Goal: Information Seeking & Learning: Learn about a topic

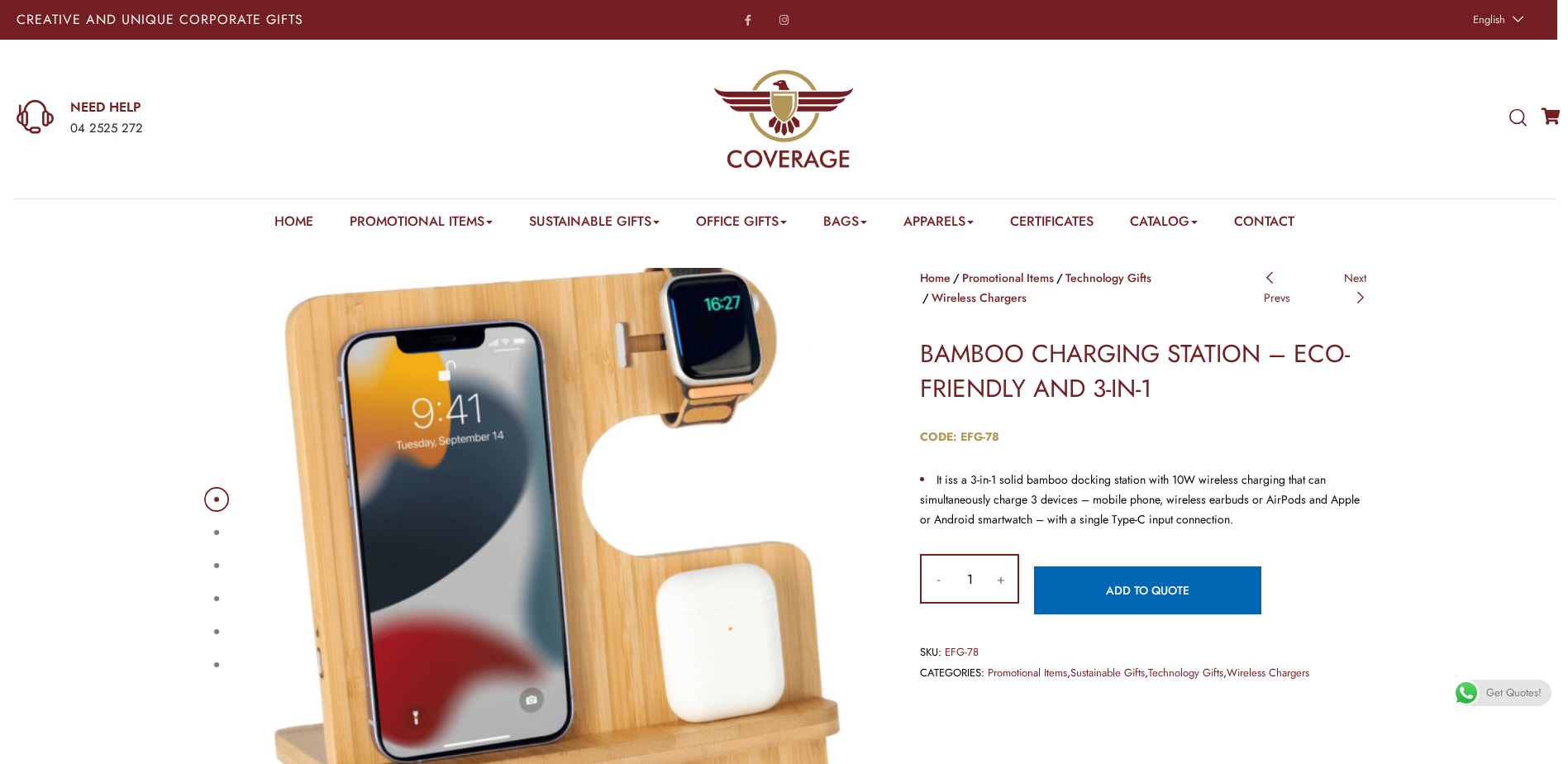
scroll to position [82, 0]
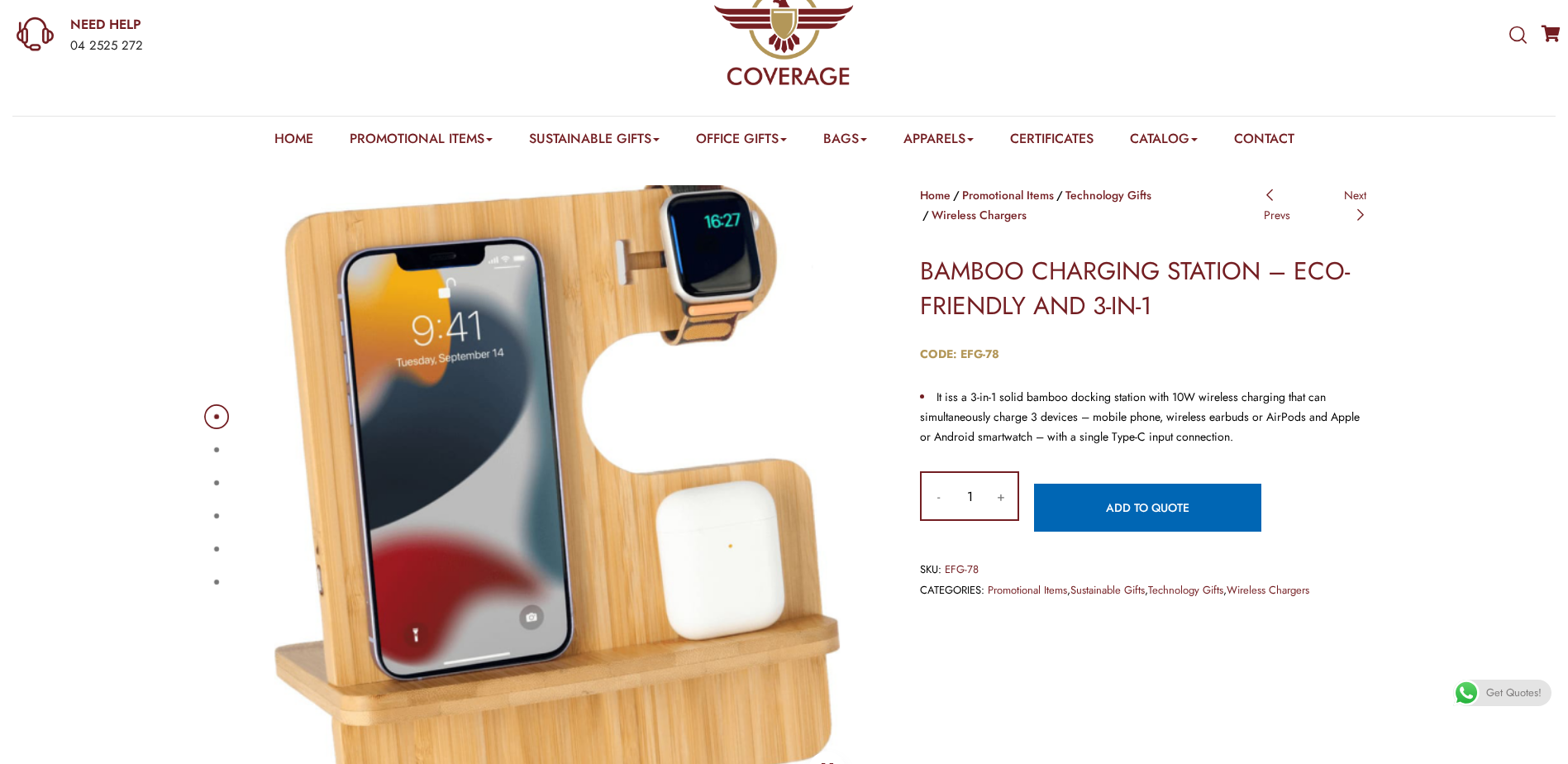
click at [218, 448] on button "2" at bounding box center [217, 450] width 5 height 5
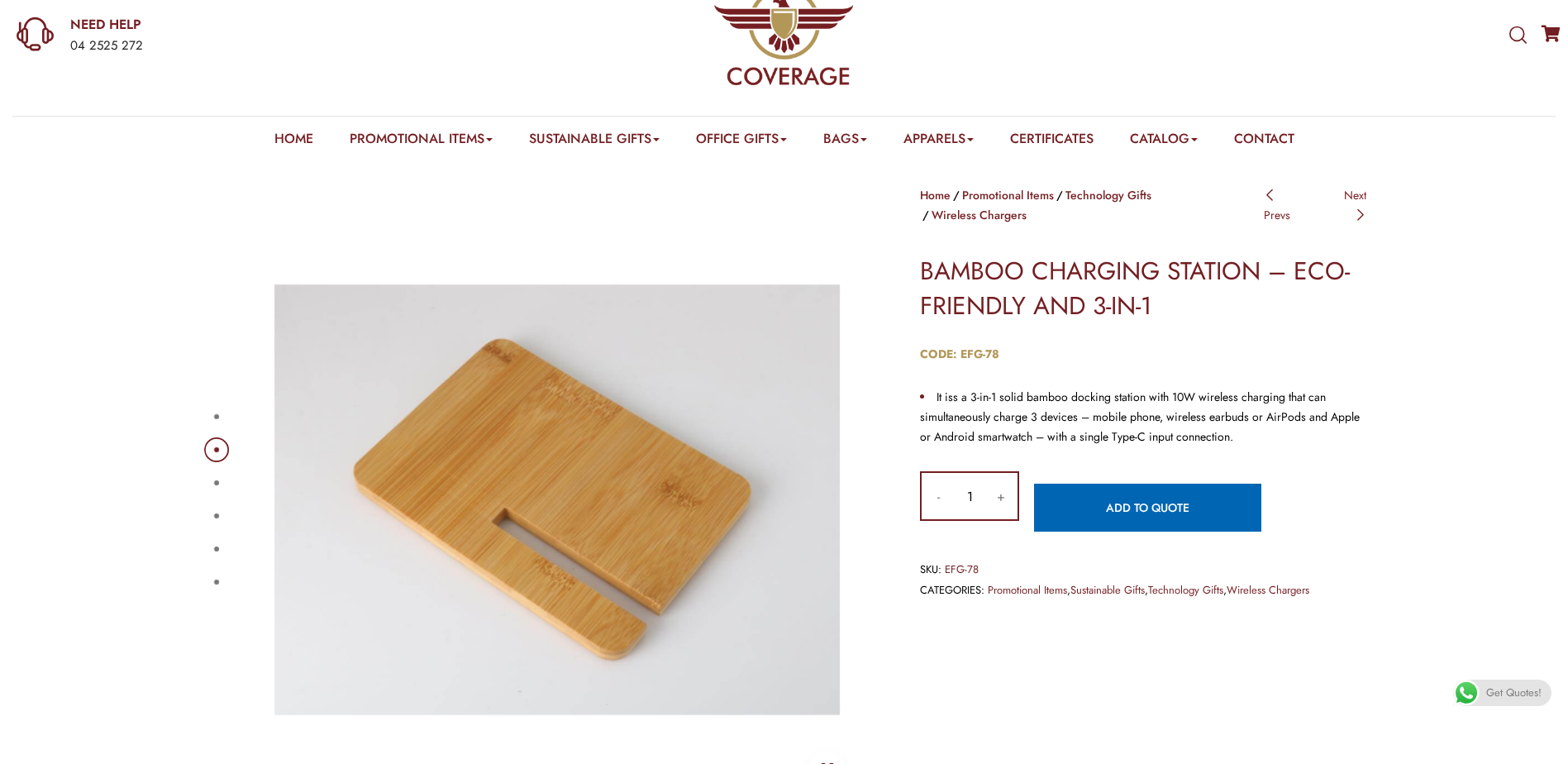
click at [218, 485] on button "3" at bounding box center [217, 483] width 5 height 5
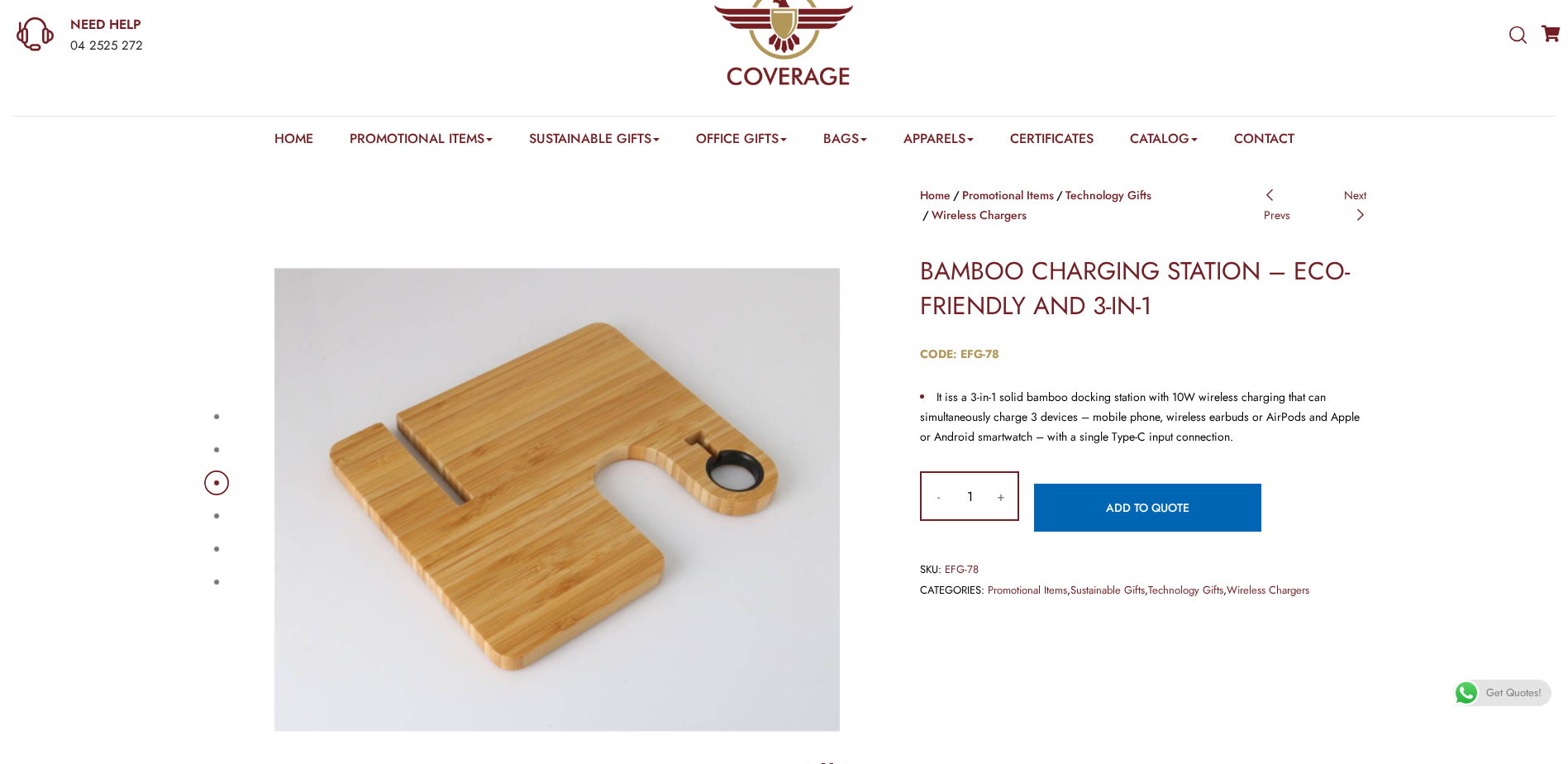
click at [205, 509] on div "1 2 3 4 5 6" at bounding box center [537, 499] width 670 height 628
click at [215, 517] on button "4" at bounding box center [217, 516] width 5 height 5
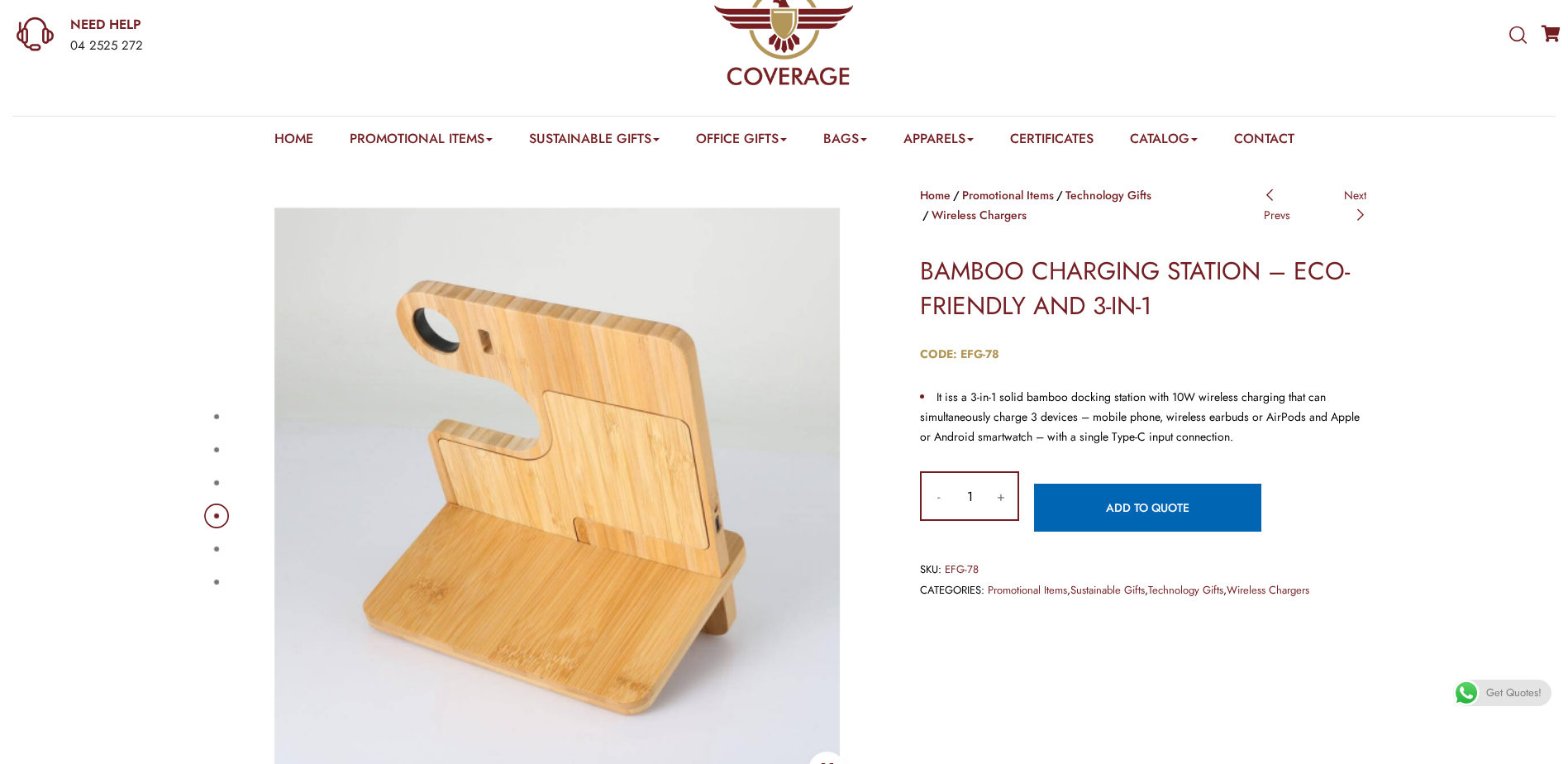
click at [226, 594] on div "1 2 3 4 5 6" at bounding box center [537, 499] width 670 height 628
click at [223, 566] on div "1 2 3 4 5 6" at bounding box center [537, 499] width 670 height 628
click at [216, 547] on button "5" at bounding box center [217, 550] width 5 height 5
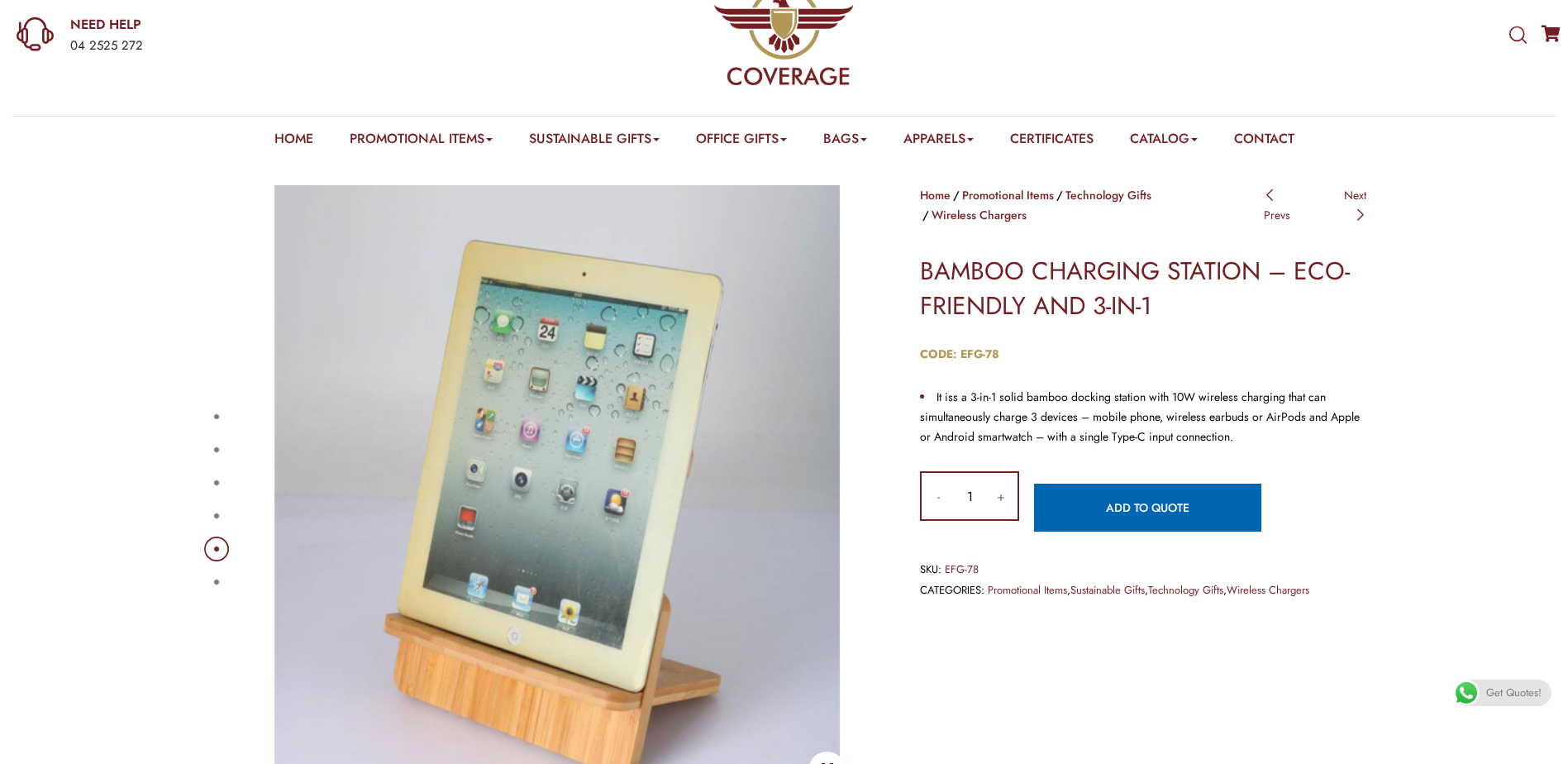
click at [215, 580] on button "6" at bounding box center [217, 582] width 5 height 5
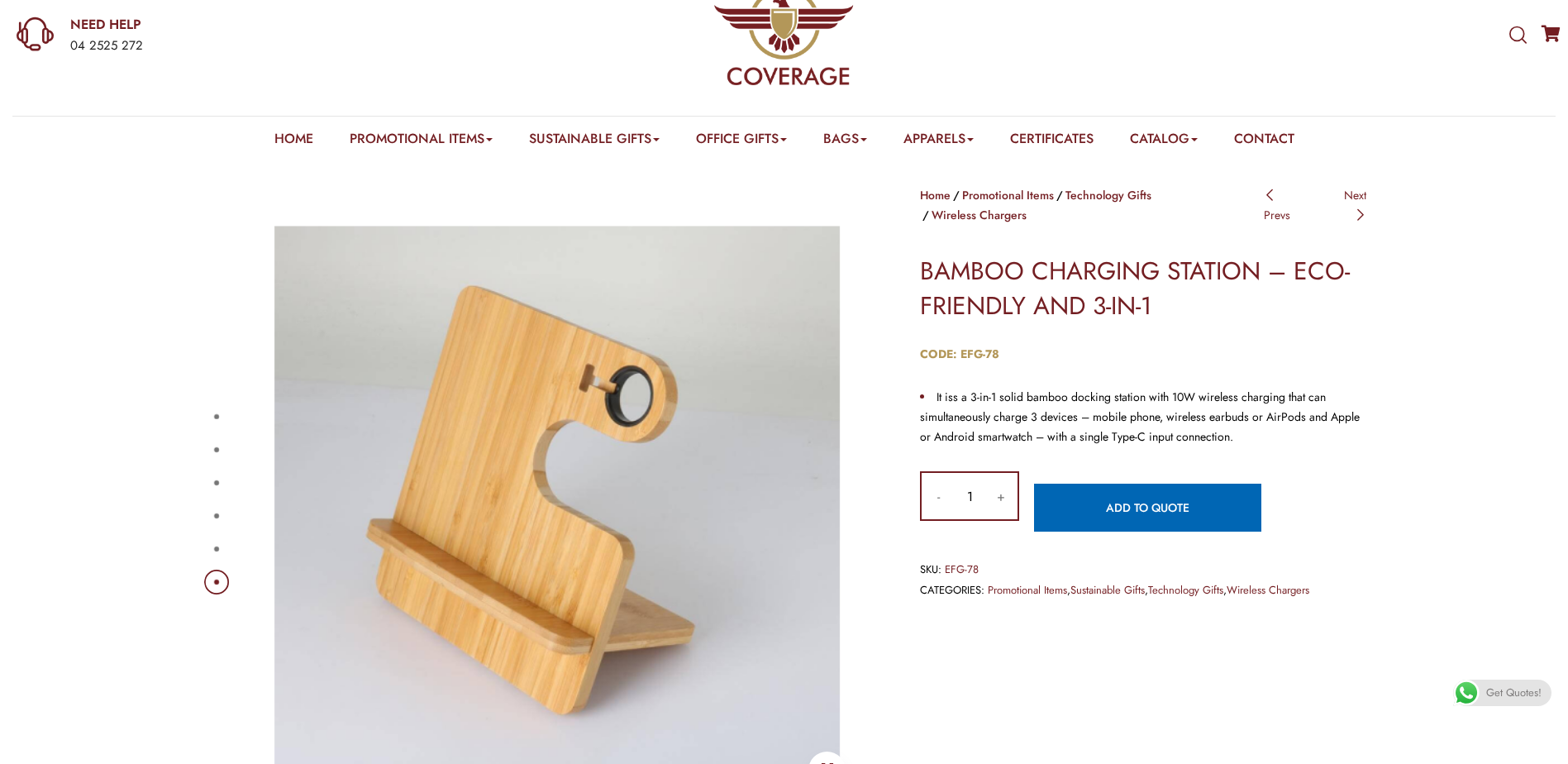
click at [215, 415] on button "1" at bounding box center [217, 417] width 5 height 5
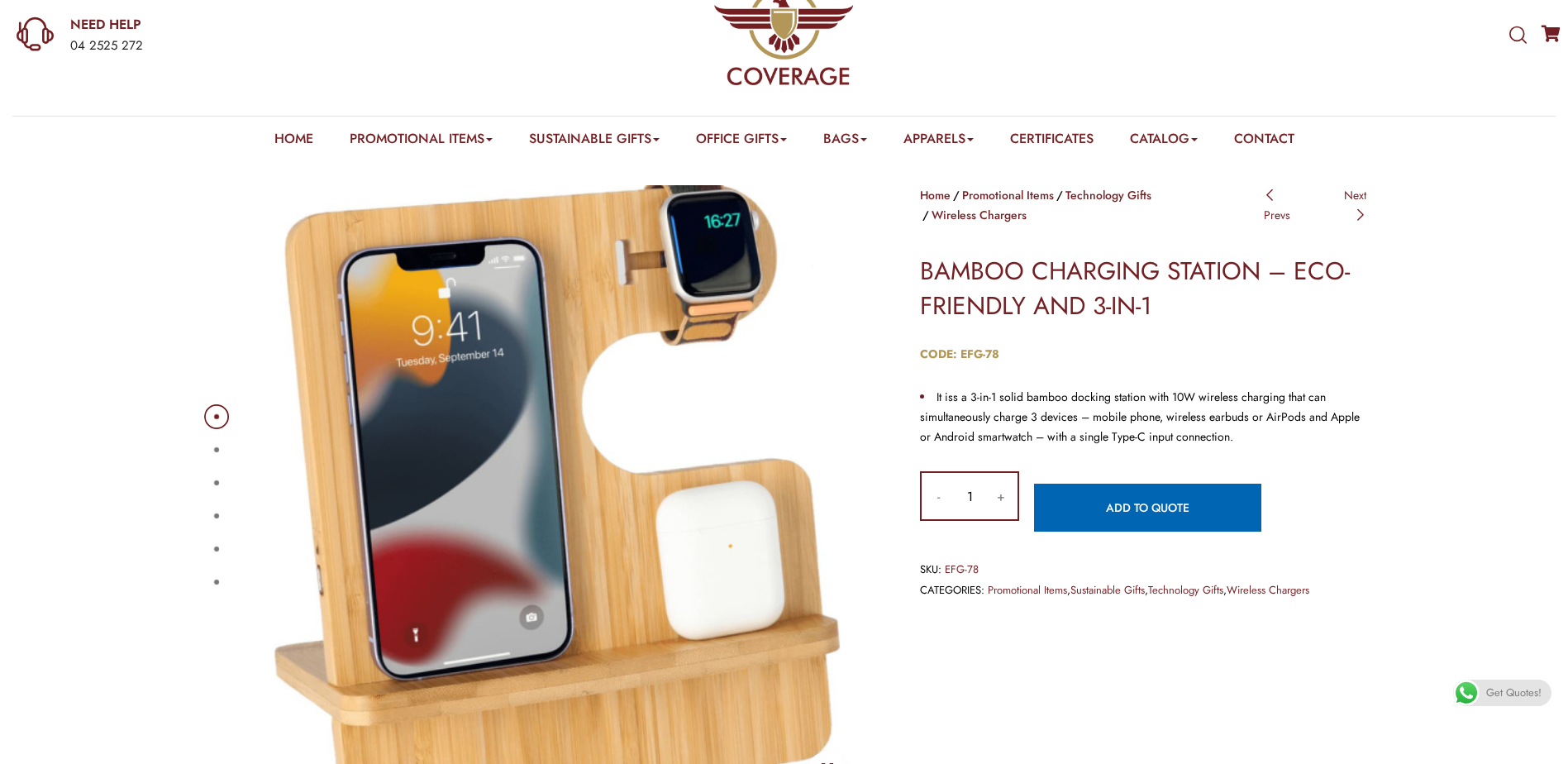
click at [199, 450] on div "1 2 3 4 5 6" at bounding box center [537, 499] width 695 height 628
click at [215, 451] on button "2" at bounding box center [217, 450] width 5 height 5
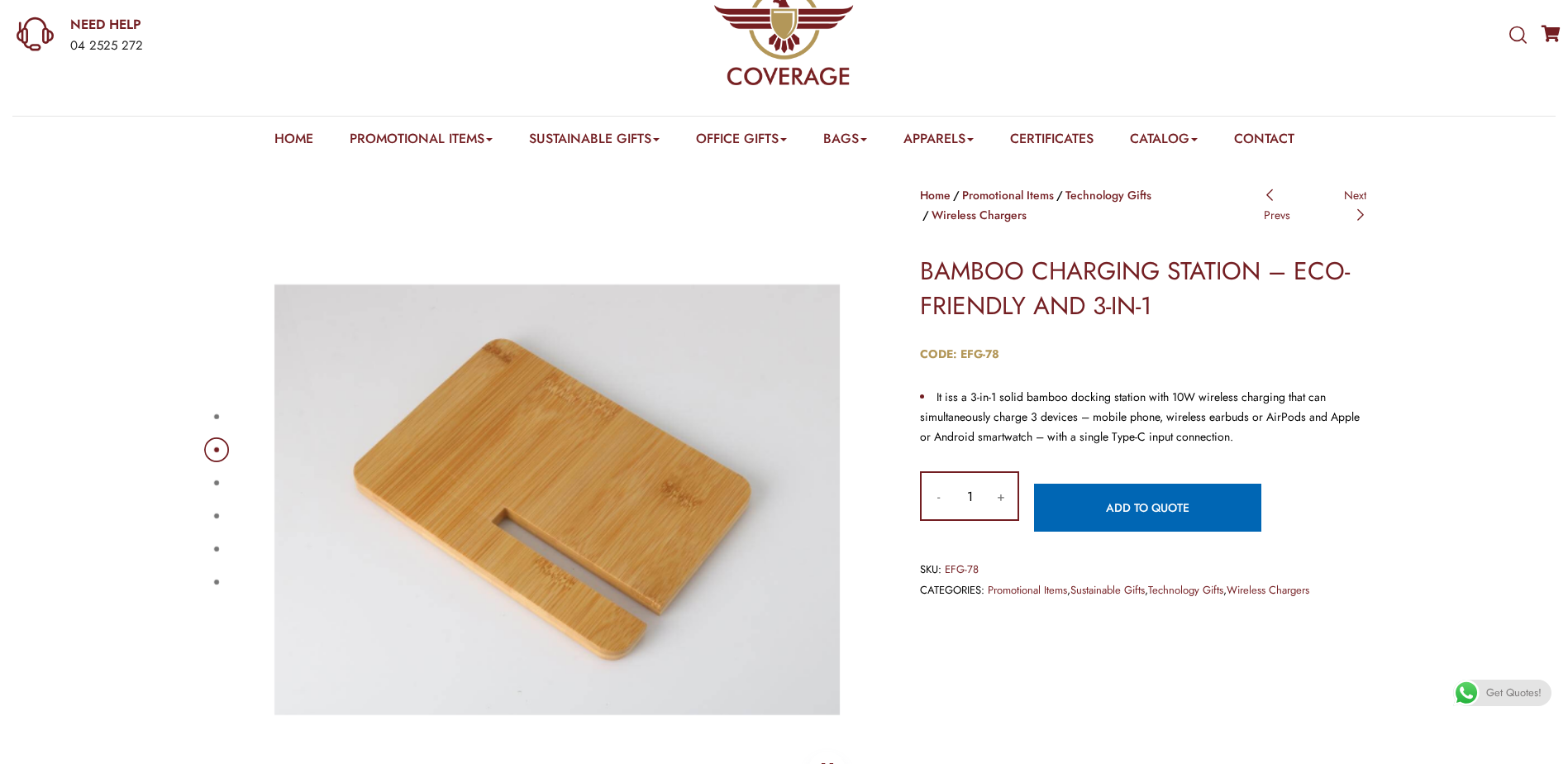
drag, startPoint x: 224, startPoint y: 498, endPoint x: 218, endPoint y: 487, distance: 12.5
click at [222, 497] on div "1 2 3 4 5 6" at bounding box center [537, 499] width 670 height 628
click at [218, 486] on button "3" at bounding box center [217, 483] width 5 height 5
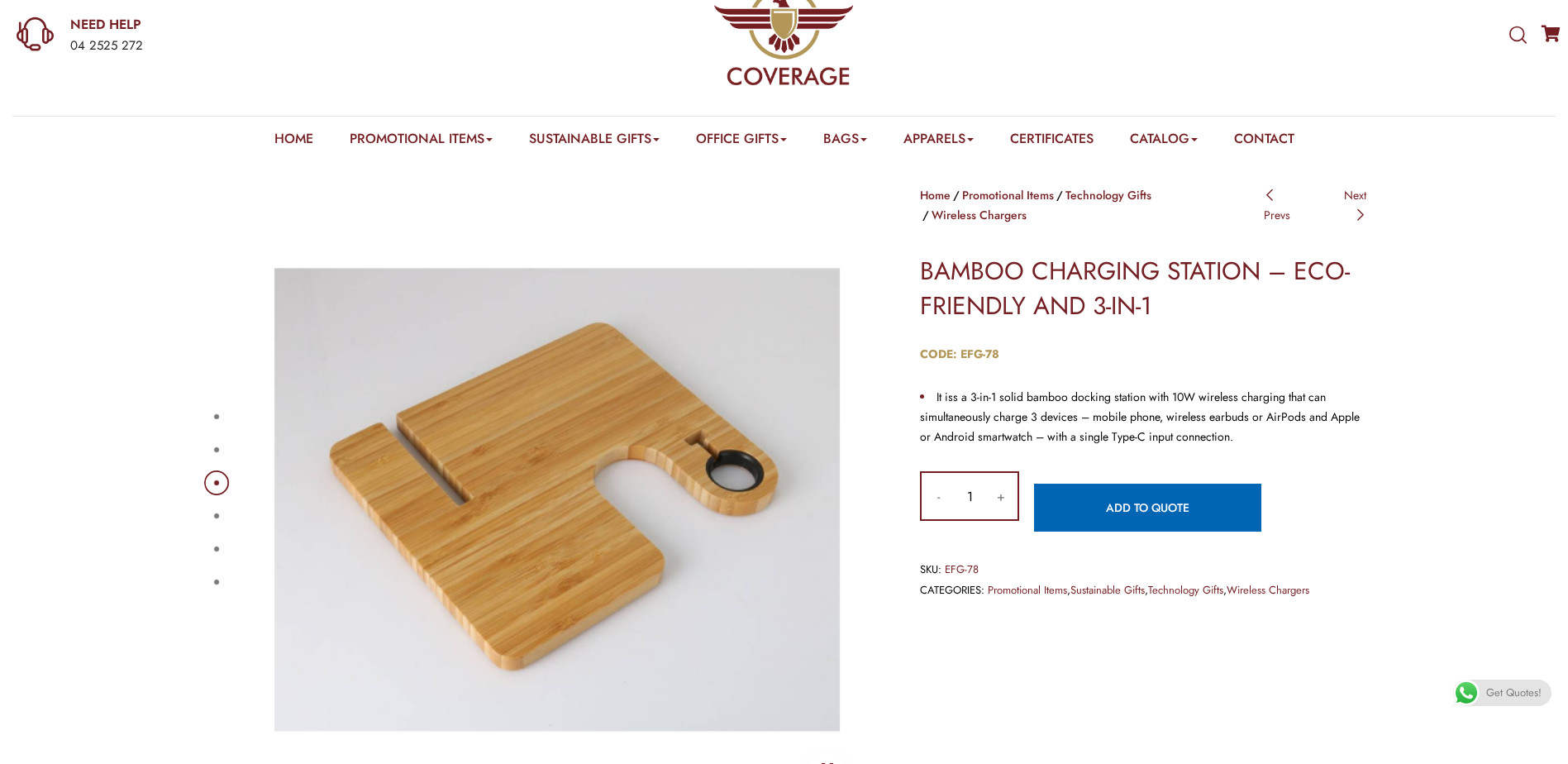
drag, startPoint x: 216, startPoint y: 520, endPoint x: 211, endPoint y: 533, distance: 13.9
click at [211, 533] on ul "1 2 3 4 5 6" at bounding box center [215, 499] width 12 height 199
click at [215, 516] on button "4" at bounding box center [217, 516] width 5 height 5
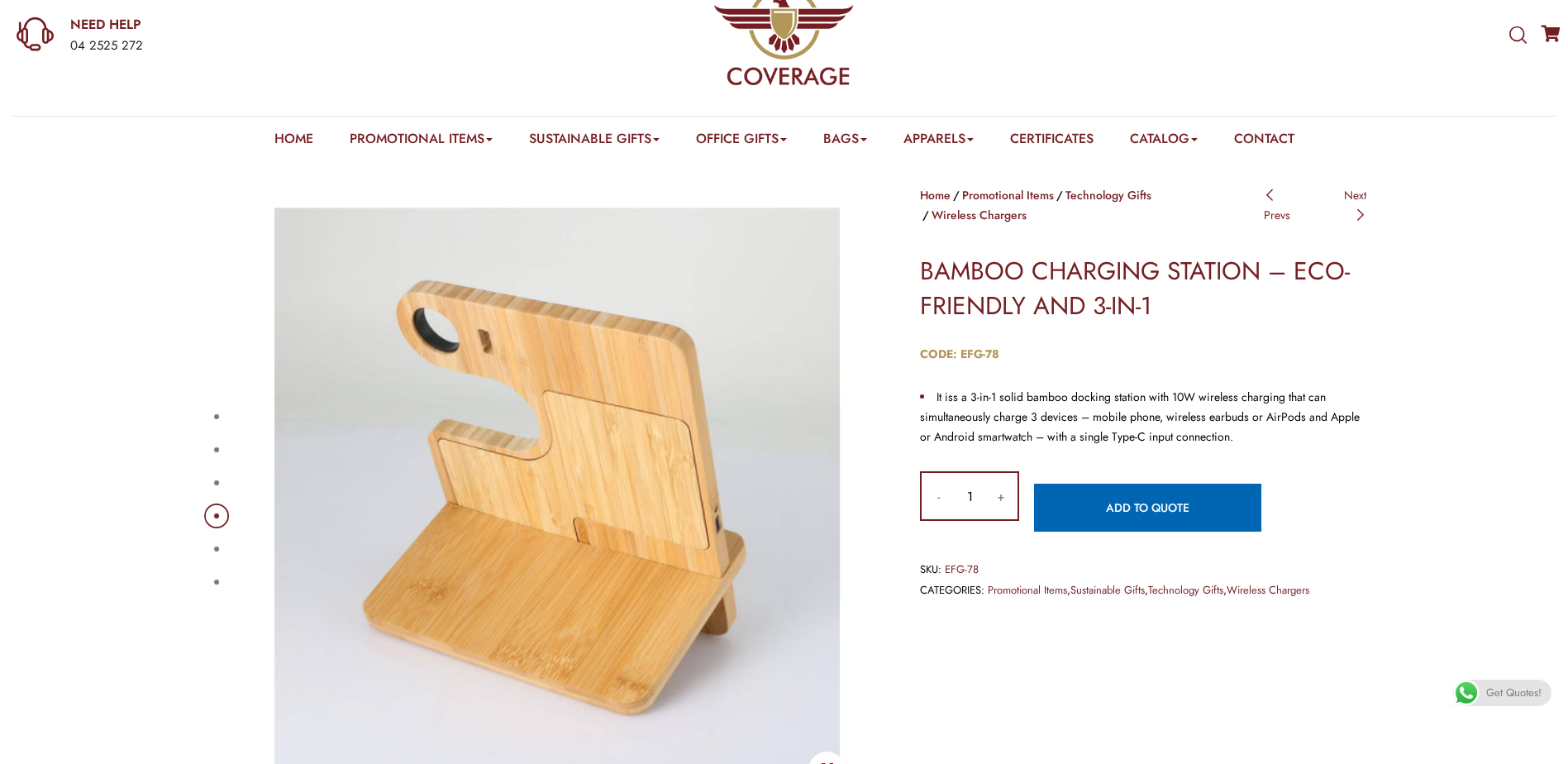
click at [215, 513] on button "4" at bounding box center [217, 516] width 5 height 5
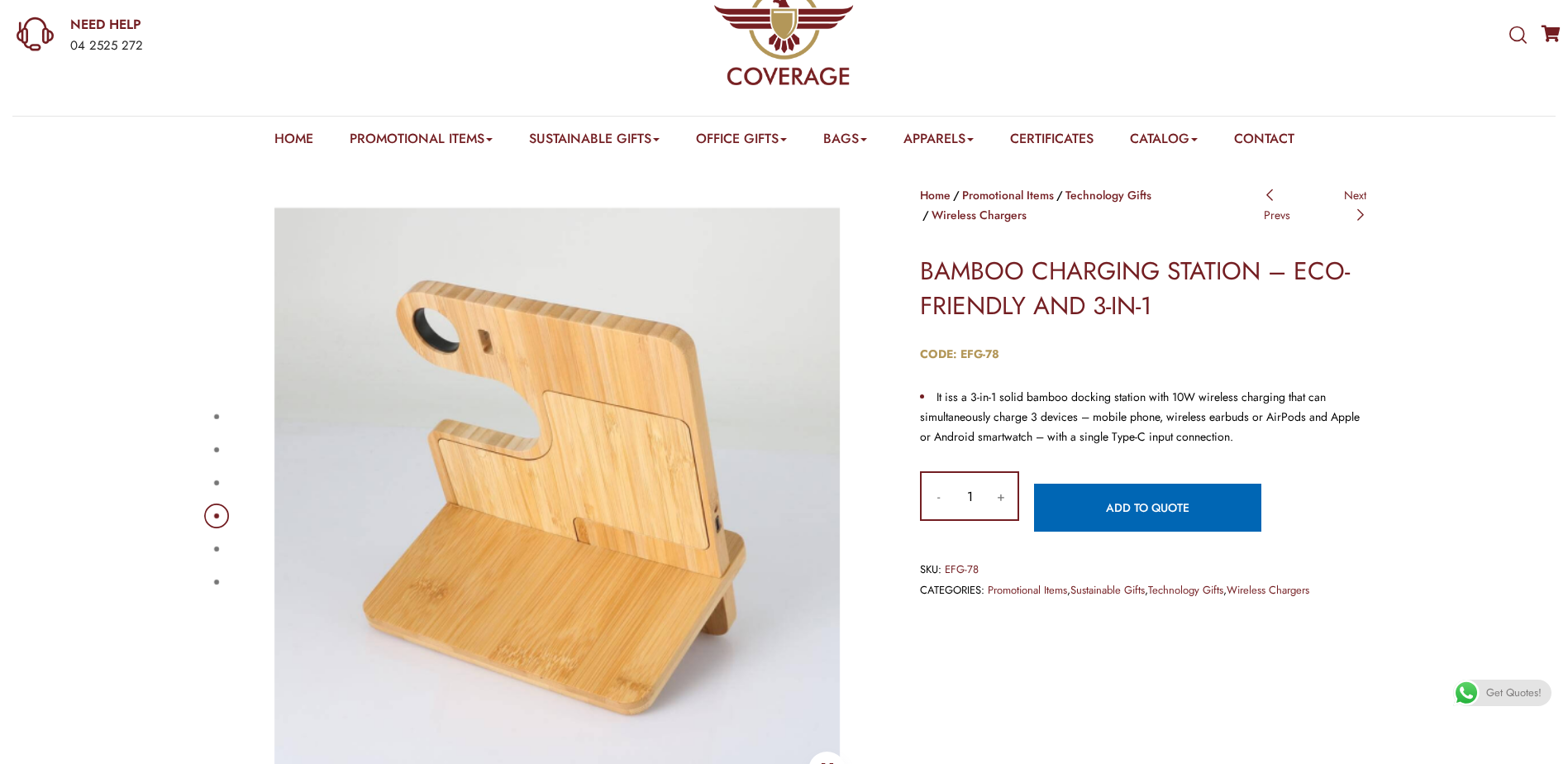
click at [215, 513] on button "4" at bounding box center [217, 516] width 5 height 5
click at [1454, 250] on div "1 2 3 4 5 6 Home Promotional Items Technology Gifts Wireless Chargers Post navi…" at bounding box center [784, 487] width 1568 height 653
